Goal: Task Accomplishment & Management: Manage account settings

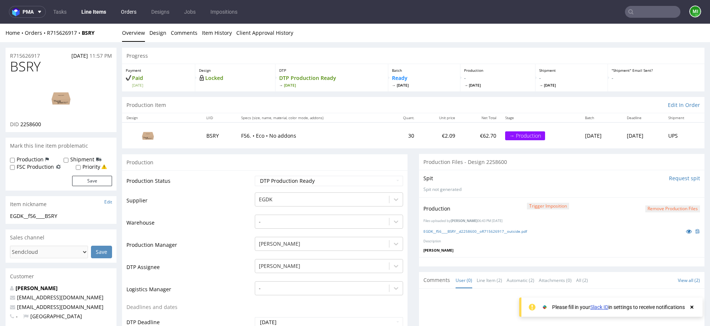
click at [127, 11] on link "Orders" at bounding box center [129, 12] width 24 height 12
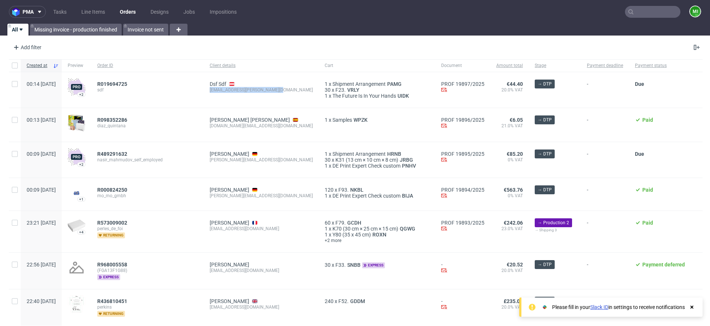
drag, startPoint x: 248, startPoint y: 90, endPoint x: 297, endPoint y: 88, distance: 48.9
click at [297, 88] on div "Dsf Sdf [EMAIL_ADDRESS][PERSON_NAME][DOMAIN_NAME]" at bounding box center [261, 90] width 115 height 36
click at [289, 103] on div "Dsf Sdf [EMAIL_ADDRESS][PERSON_NAME][DOMAIN_NAME]" at bounding box center [261, 90] width 115 height 36
click at [127, 84] on span "R019694725" at bounding box center [112, 84] width 30 height 6
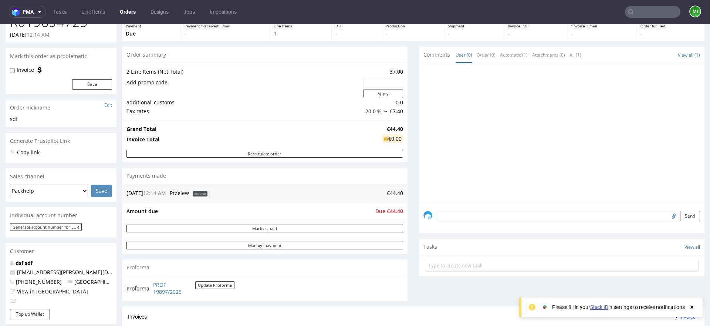
scroll to position [52, 0]
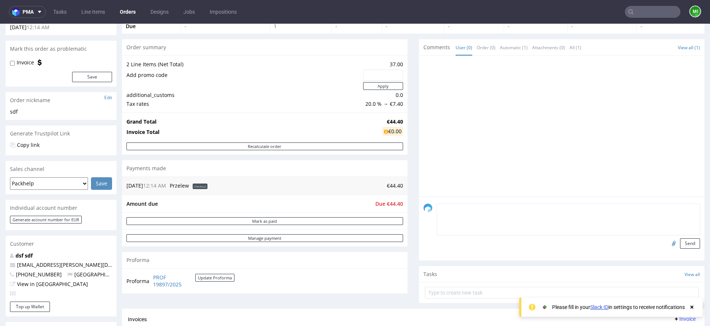
click at [476, 208] on textarea at bounding box center [568, 219] width 263 height 32
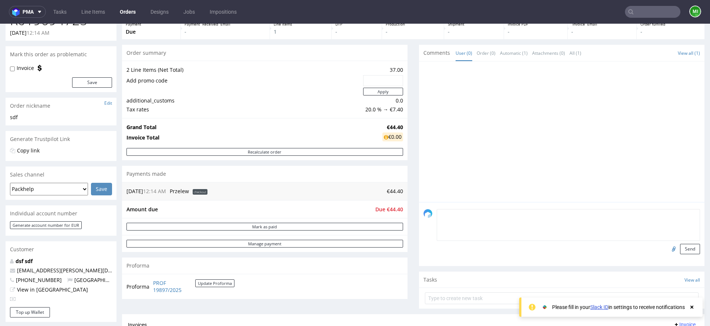
scroll to position [47, 0]
type textarea "Guys, I am so sorry, i've accidentally created order on production instead of s…"
click at [680, 249] on button "Send" at bounding box center [690, 248] width 20 height 10
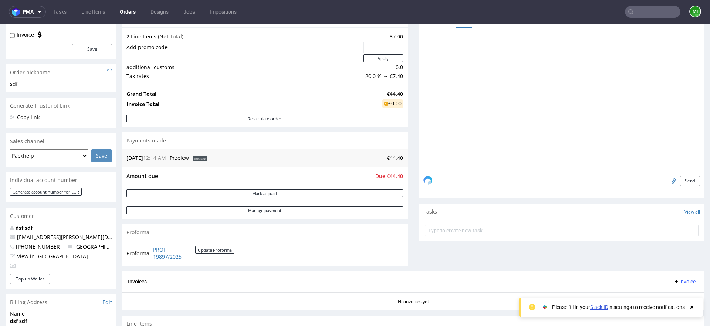
scroll to position [0, 0]
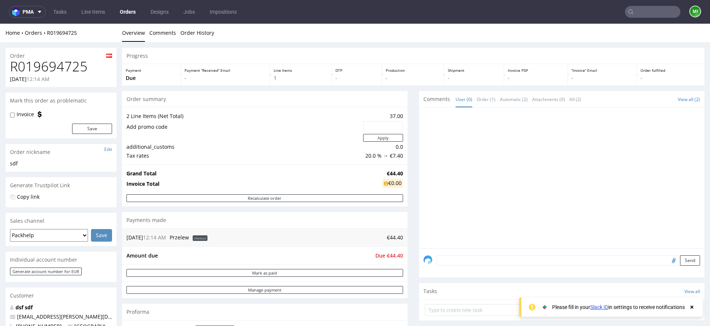
click at [54, 102] on div "Mark this order as problematic" at bounding box center [61, 100] width 111 height 16
drag, startPoint x: 11, startPoint y: 100, endPoint x: 84, endPoint y: 99, distance: 72.1
click at [78, 101] on div "Mark this order as problematic" at bounding box center [61, 100] width 111 height 16
click at [84, 100] on div "Mark this order as problematic" at bounding box center [61, 100] width 111 height 16
click at [89, 100] on div "Mark this order as problematic" at bounding box center [61, 100] width 111 height 16
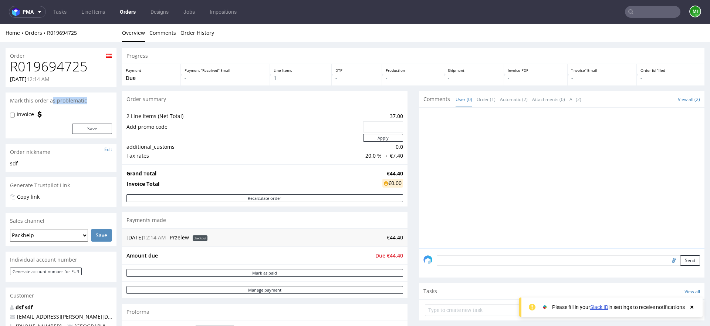
drag, startPoint x: 79, startPoint y: 101, endPoint x: 45, endPoint y: 103, distance: 34.1
click at [50, 102] on div "Mark this order as problematic" at bounding box center [61, 100] width 111 height 16
click at [33, 105] on div "Mark this order as problematic" at bounding box center [61, 100] width 111 height 16
drag, startPoint x: 8, startPoint y: 101, endPoint x: 85, endPoint y: 102, distance: 76.9
click at [85, 102] on div "Mark this order as problematic" at bounding box center [61, 100] width 111 height 16
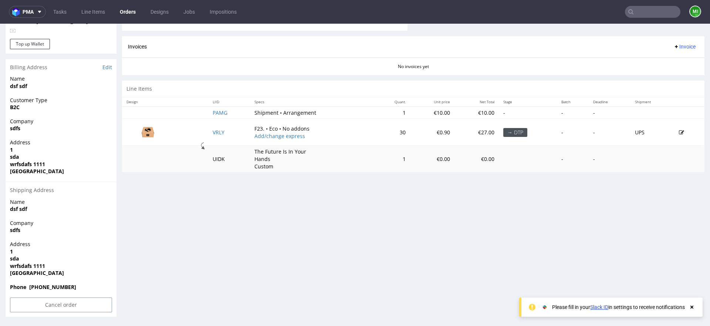
scroll to position [2, 0]
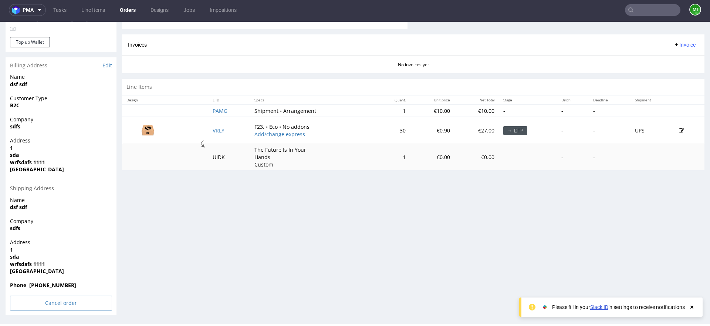
click at [75, 299] on input "Cancel order" at bounding box center [61, 303] width 102 height 15
drag, startPoint x: 53, startPoint y: 280, endPoint x: 60, endPoint y: 278, distance: 7.3
click at [53, 280] on link "Yes" at bounding box center [49, 282] width 21 height 11
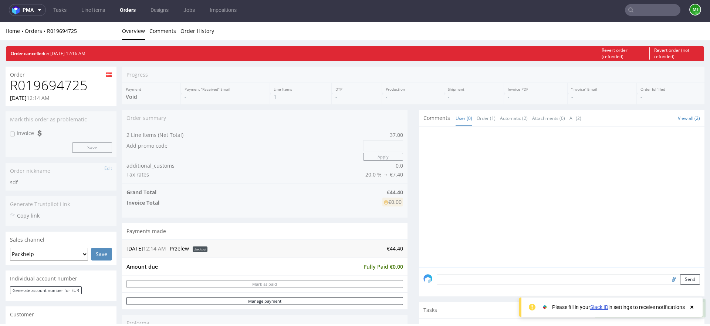
scroll to position [0, 0]
